Goal: Find specific page/section: Find specific page/section

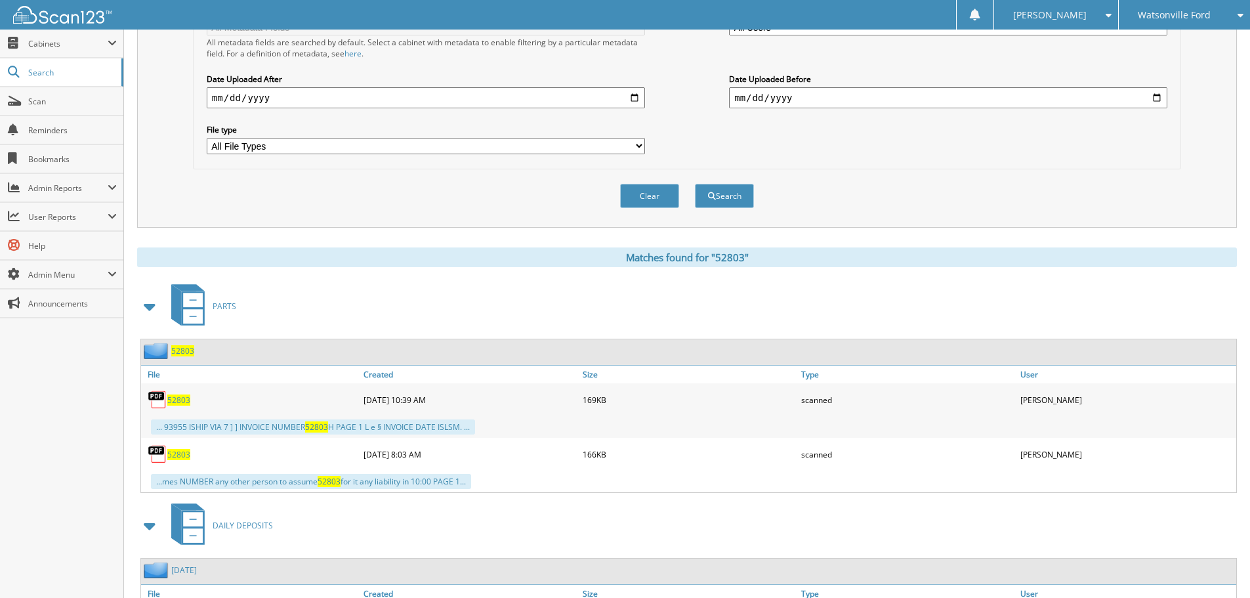
click at [1176, 16] on span "Watsonville Ford" at bounding box center [1174, 15] width 73 height 8
click at [1150, 45] on link "Chevrolet of [GEOGRAPHIC_DATA]" at bounding box center [1184, 47] width 131 height 35
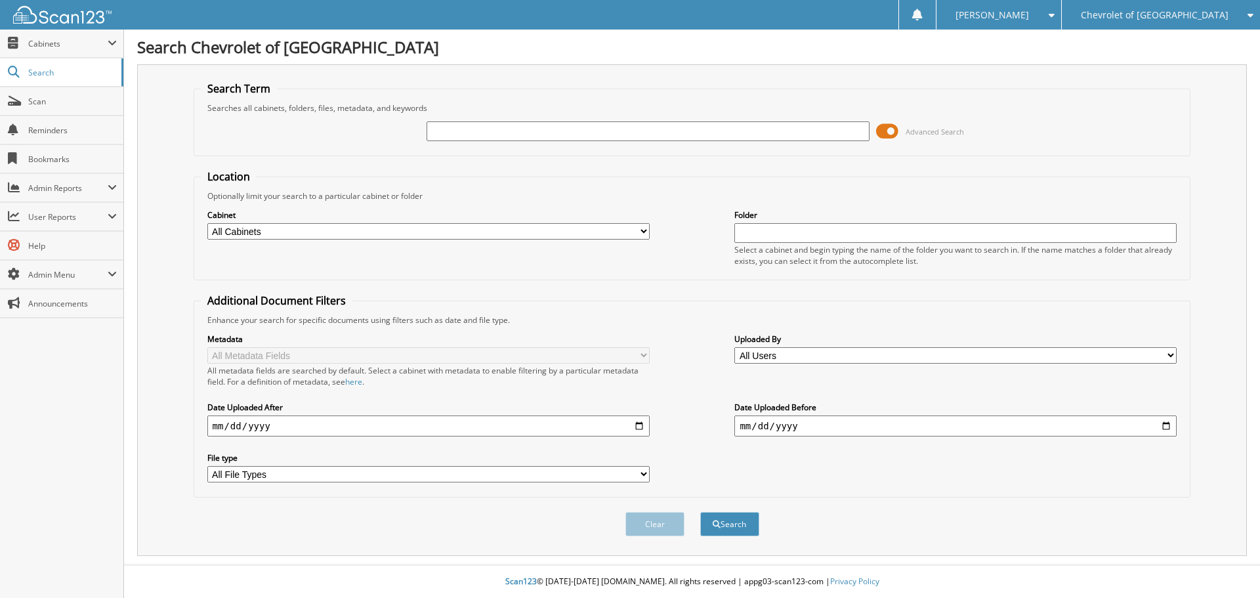
click at [446, 134] on input "text" at bounding box center [648, 131] width 442 height 20
type input "81289"
click at [700, 512] on button "Search" at bounding box center [729, 524] width 59 height 24
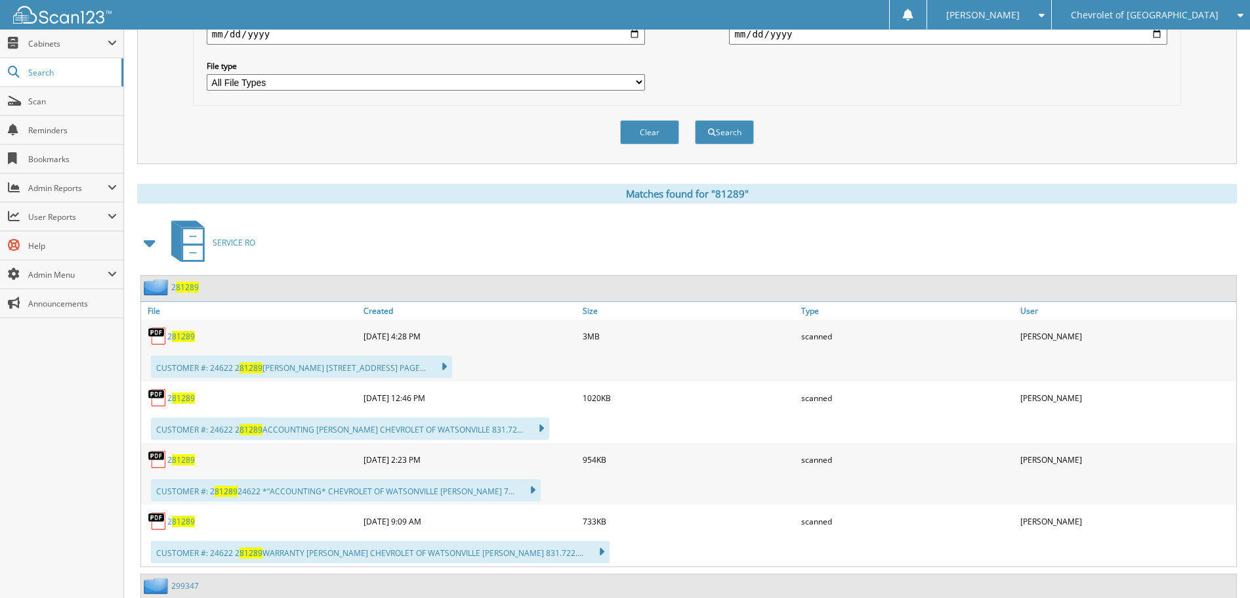
scroll to position [394, 0]
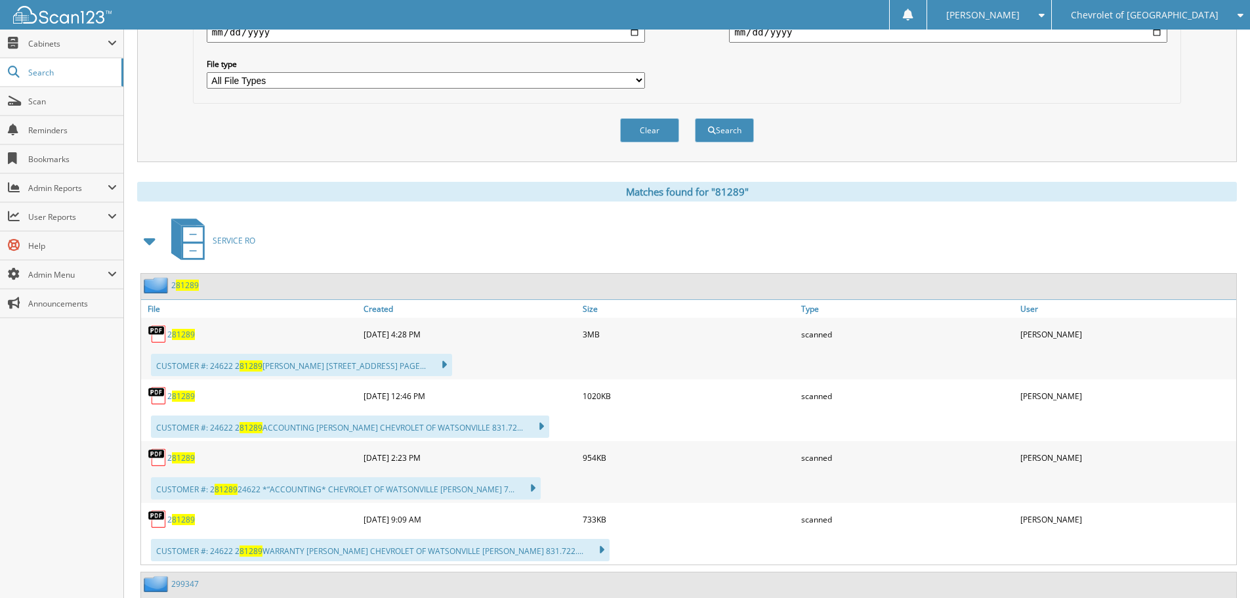
click at [151, 245] on span at bounding box center [150, 241] width 18 height 24
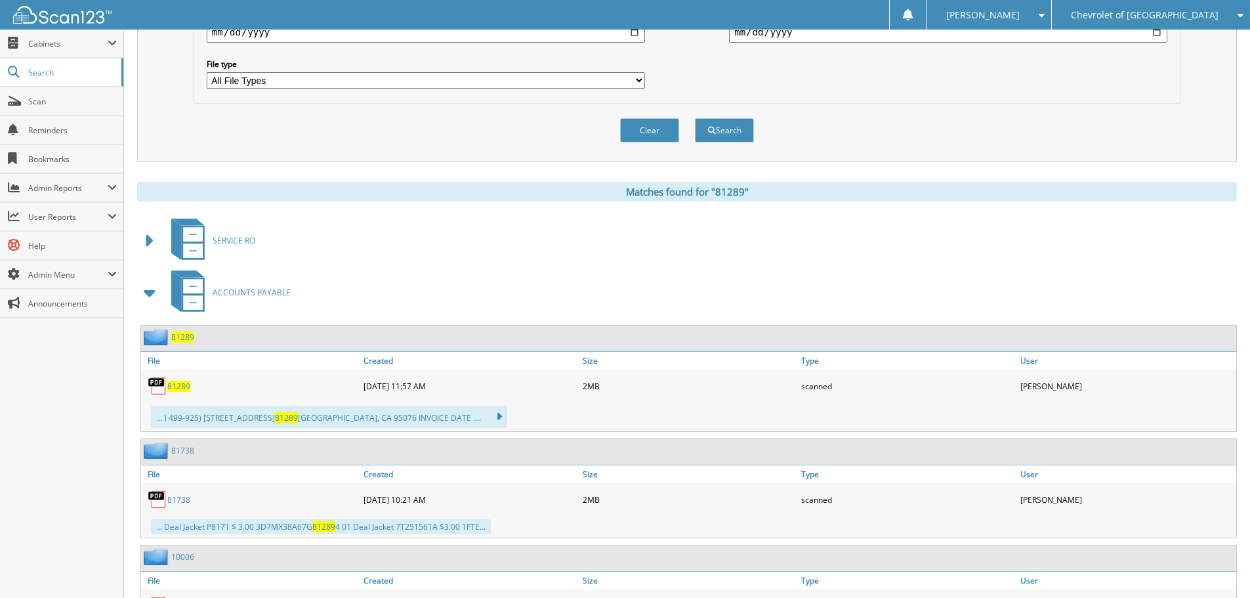
click at [171, 390] on span "81289" at bounding box center [178, 386] width 23 height 11
